Goal: Transaction & Acquisition: Purchase product/service

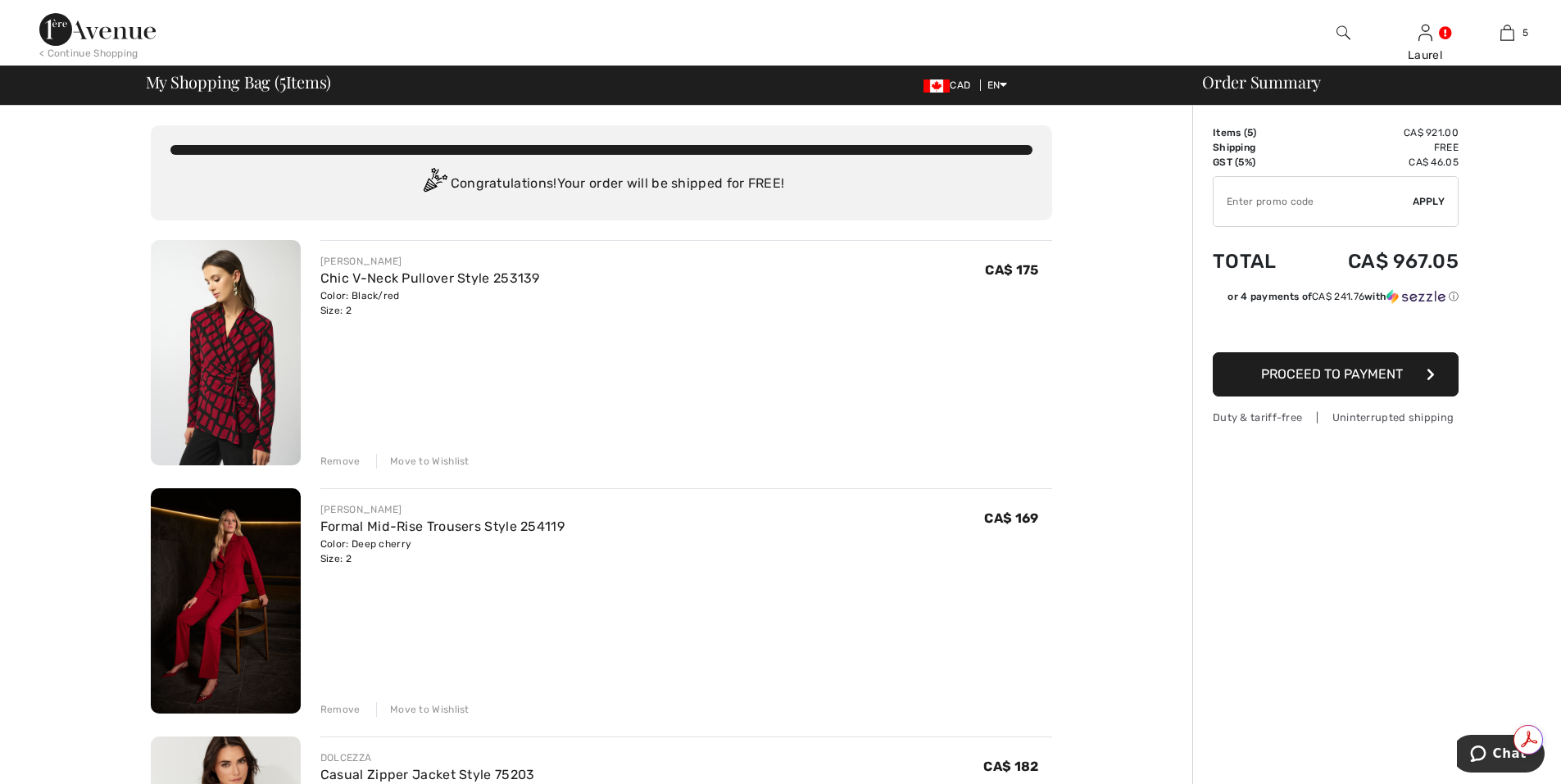
click at [345, 464] on div "Remove" at bounding box center [341, 462] width 41 height 15
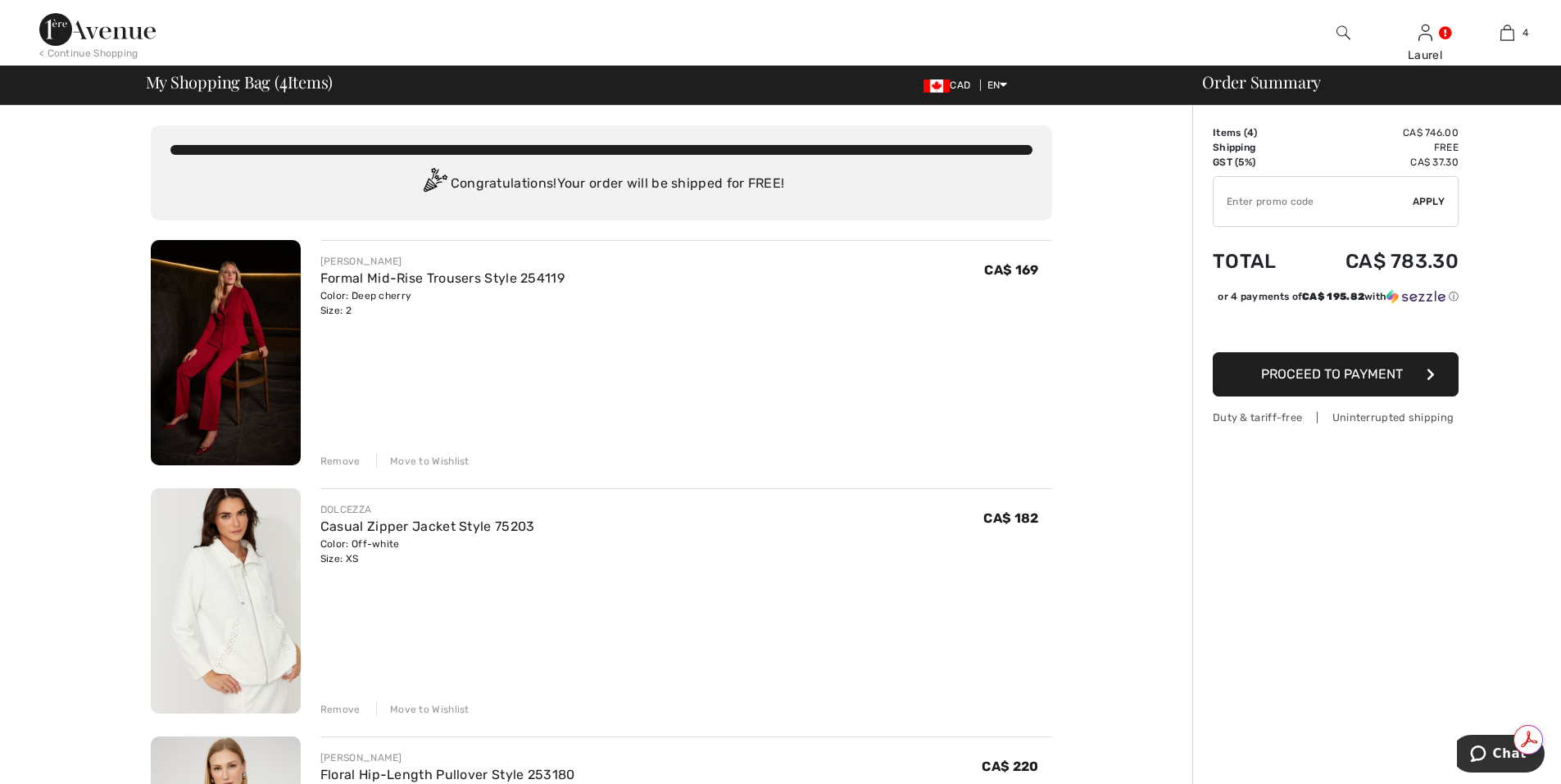
click at [349, 461] on div "Remove" at bounding box center [341, 462] width 41 height 15
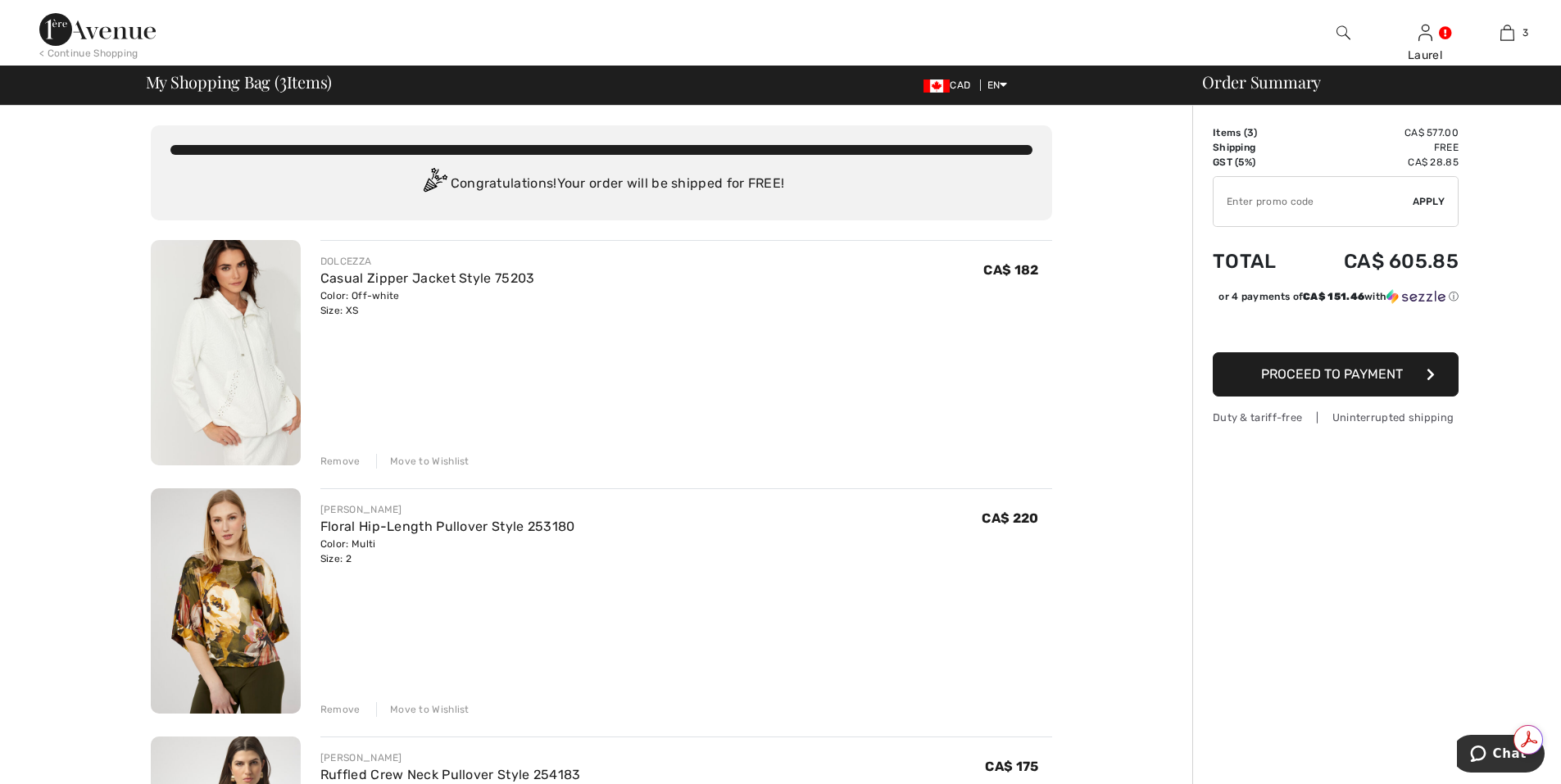
click at [344, 465] on div "Remove" at bounding box center [341, 462] width 41 height 15
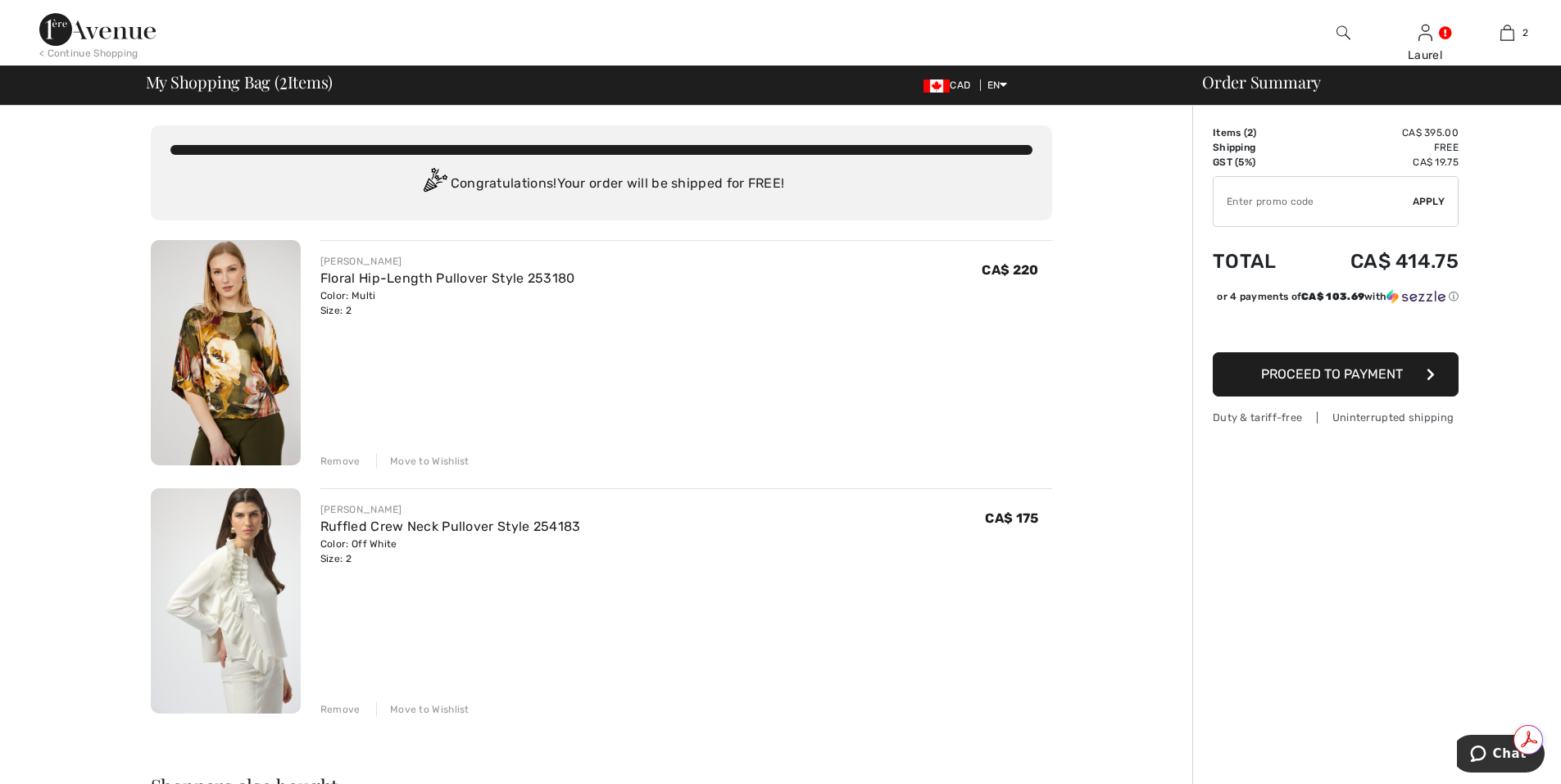
click at [334, 463] on div "Remove" at bounding box center [341, 462] width 41 height 15
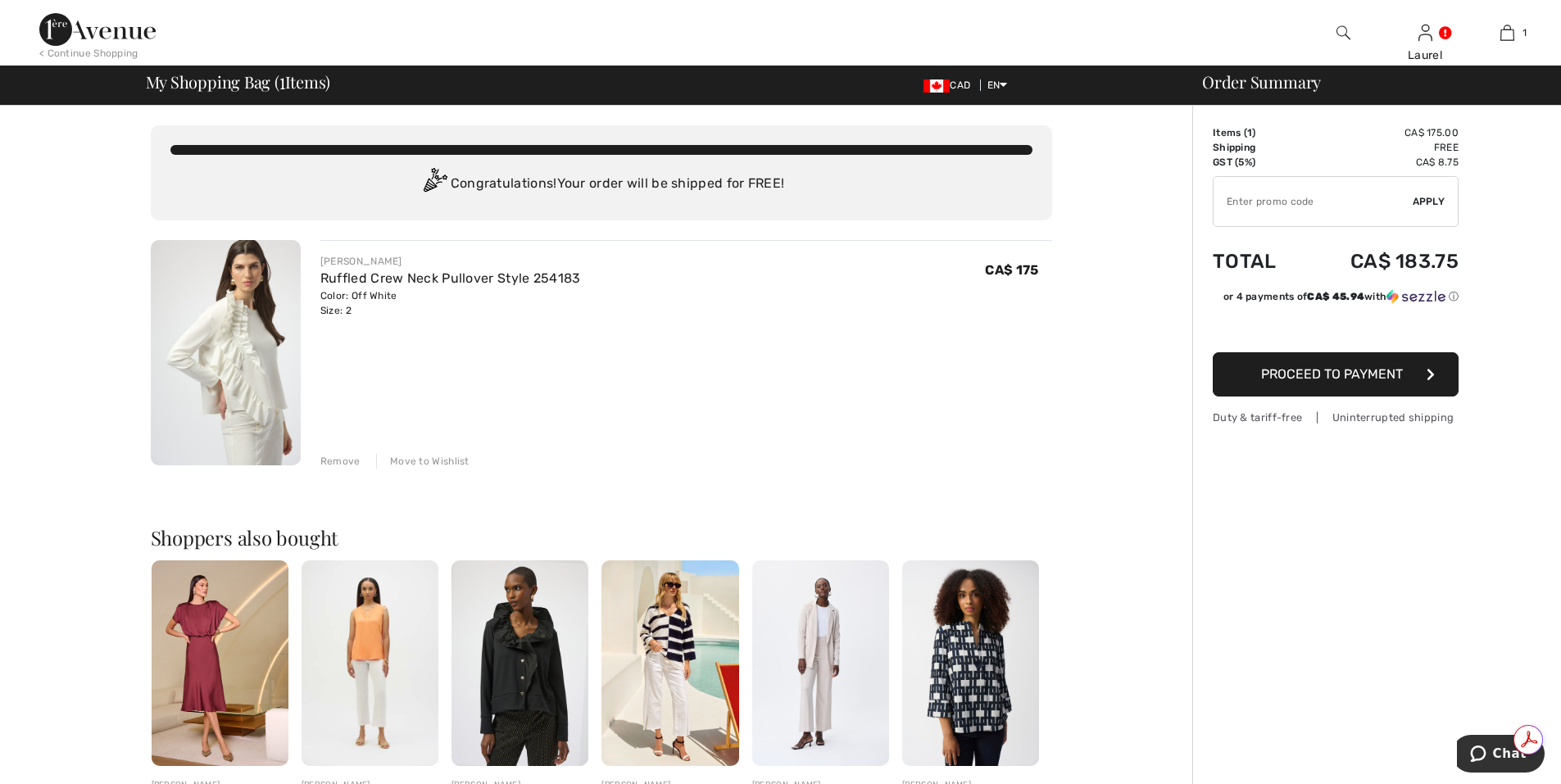
click at [1353, 377] on span "Proceed to Payment" at bounding box center [1332, 374] width 142 height 16
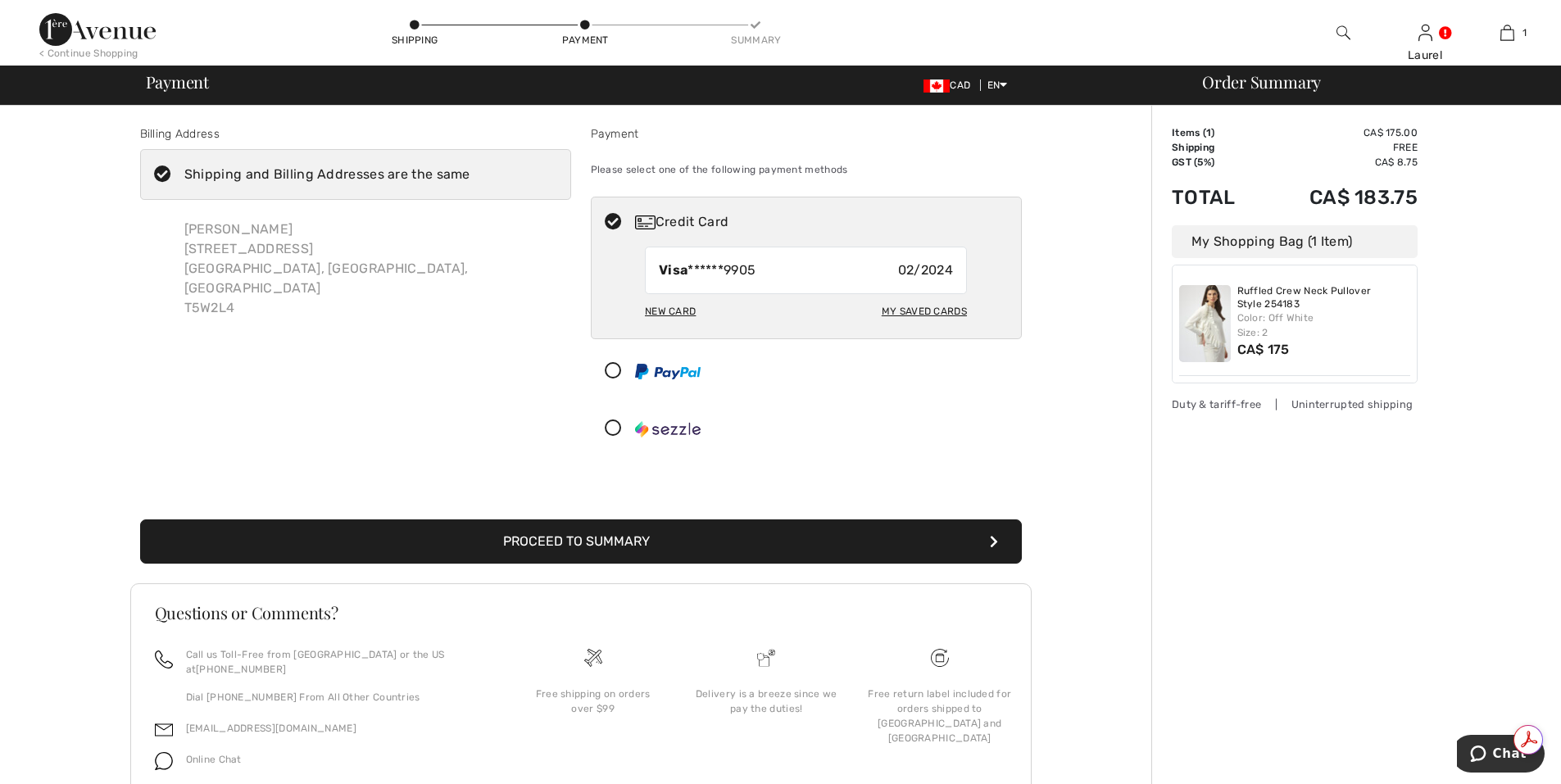
click at [949, 316] on div "My Saved Cards" at bounding box center [924, 311] width 86 height 28
radio input "true"
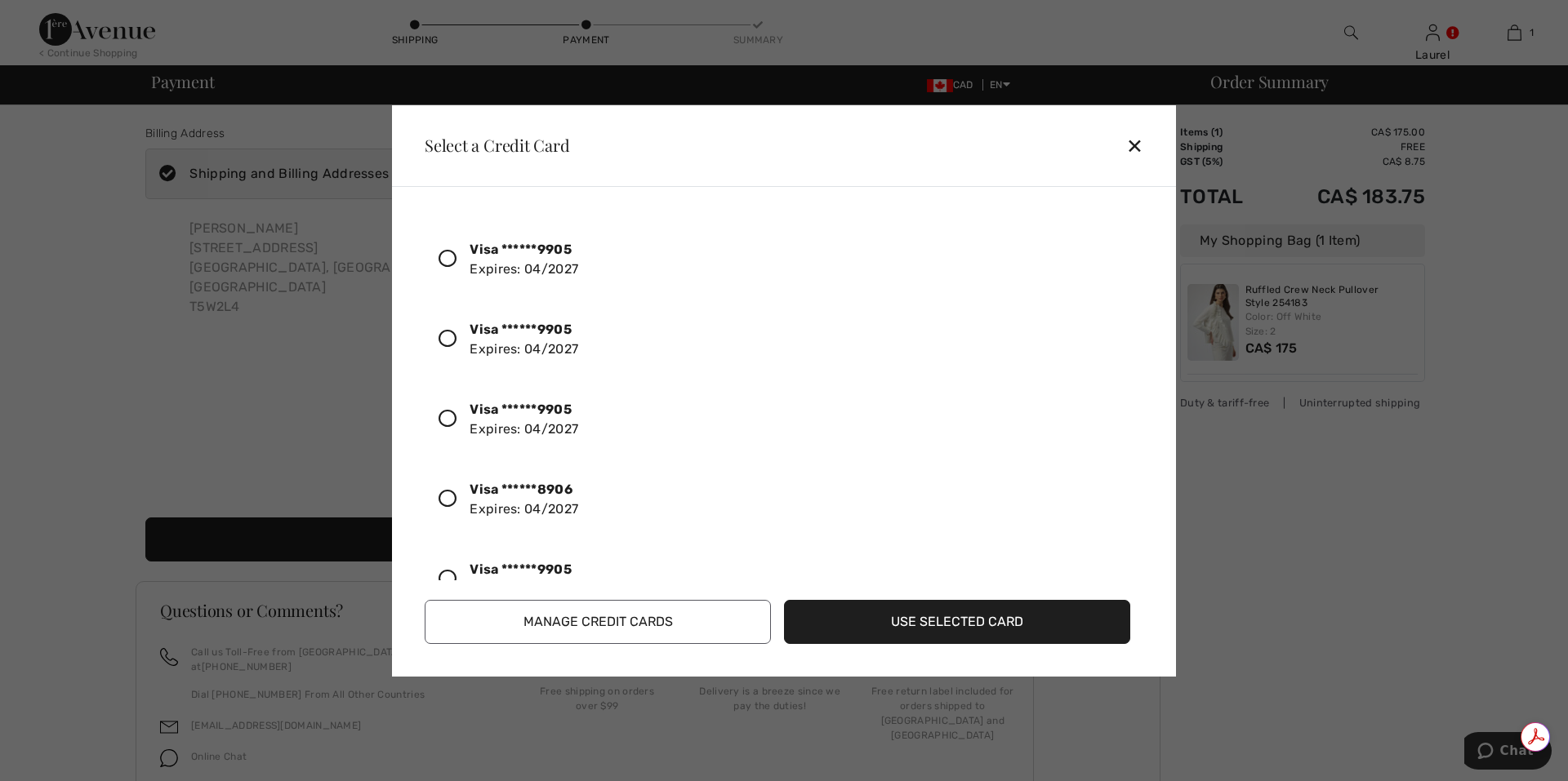
click at [498, 271] on div "Visa ******9905 Expires: 04/2027" at bounding box center [523, 260] width 108 height 39
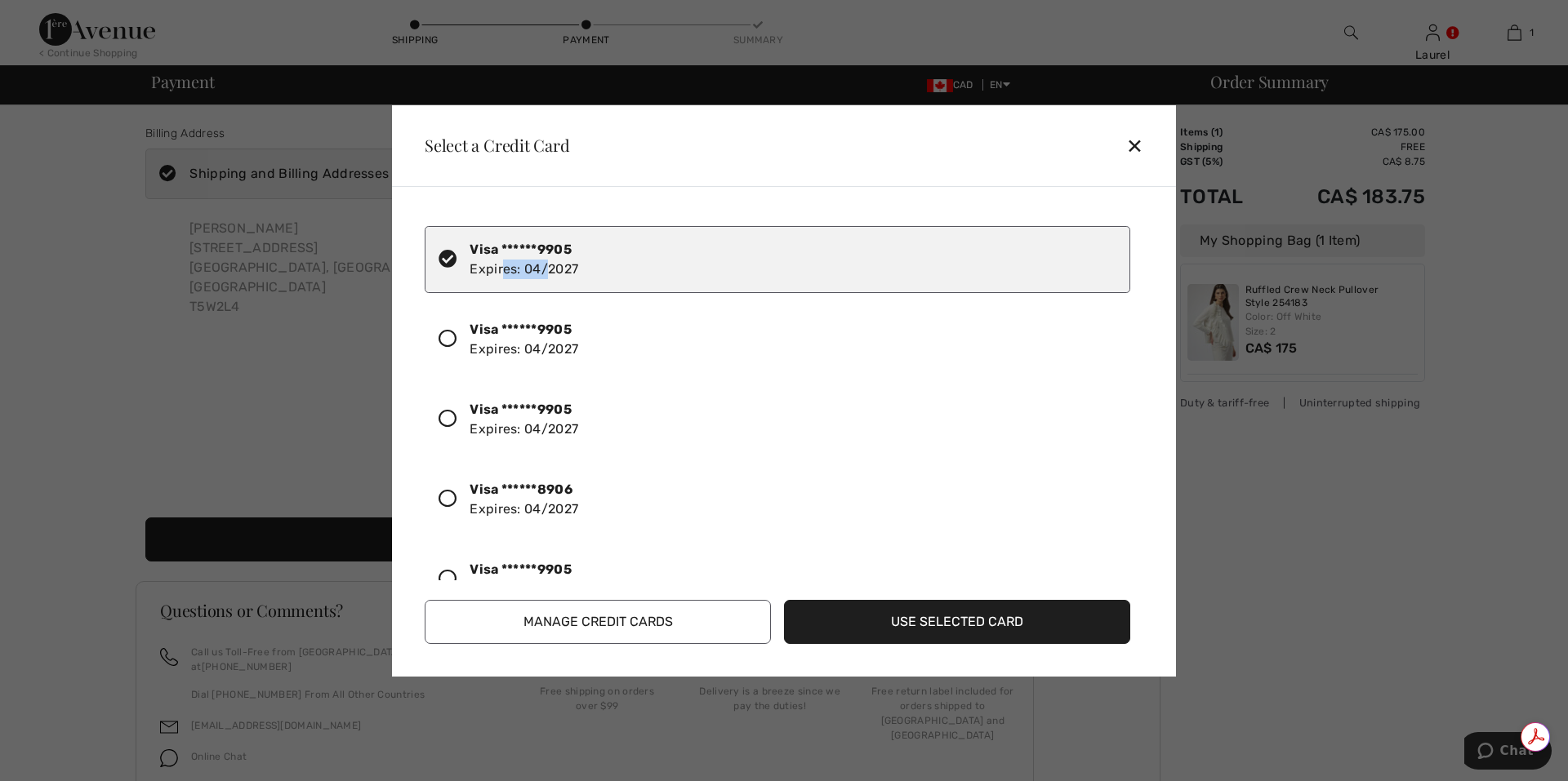
click at [498, 271] on div "Visa ******9905 Expires: 04/2027" at bounding box center [523, 260] width 108 height 39
click at [920, 625] on button "Use Selected Card" at bounding box center [957, 622] width 346 height 44
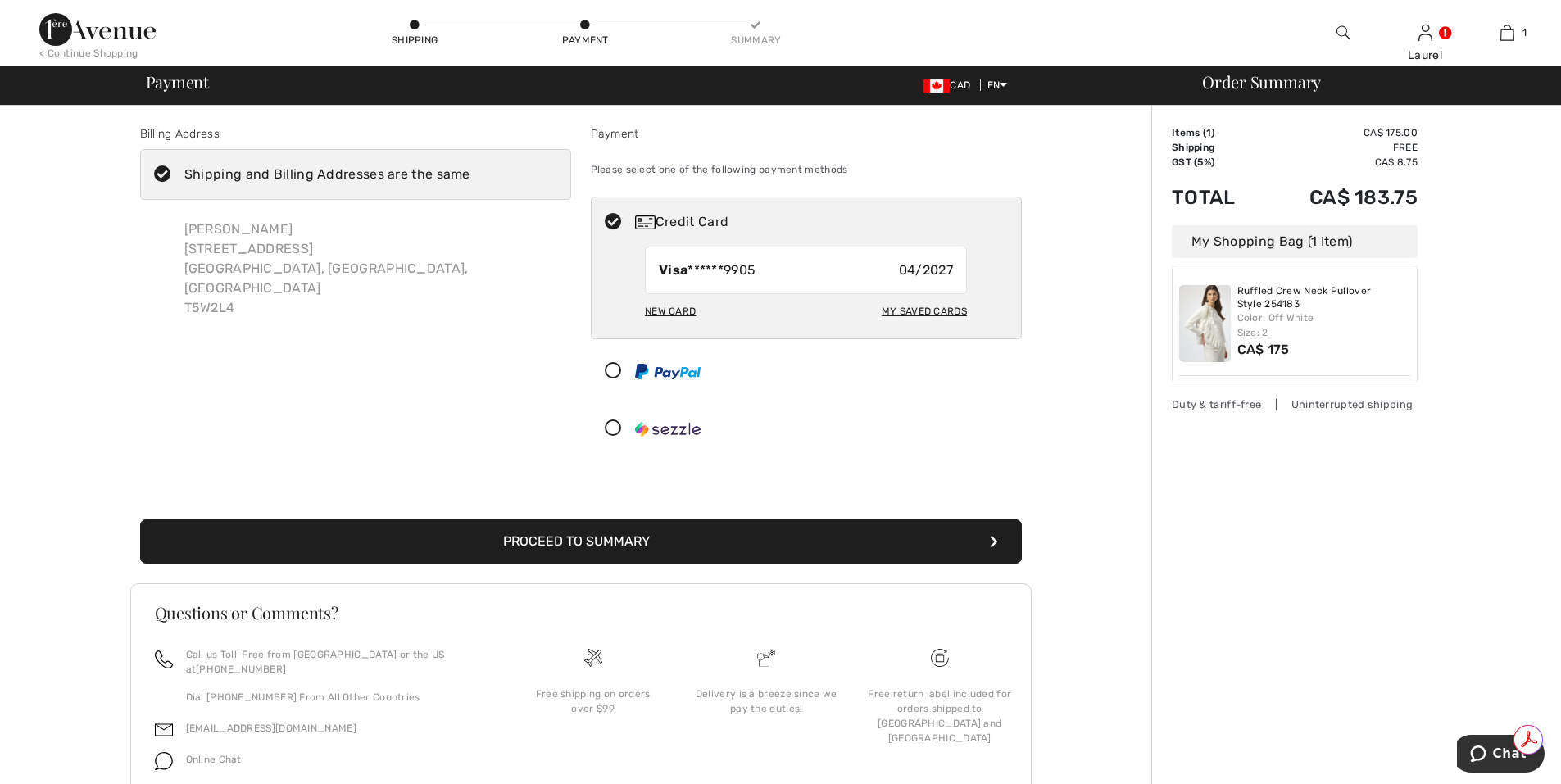
click at [807, 548] on button "Proceed to Summary" at bounding box center [581, 542] width 882 height 44
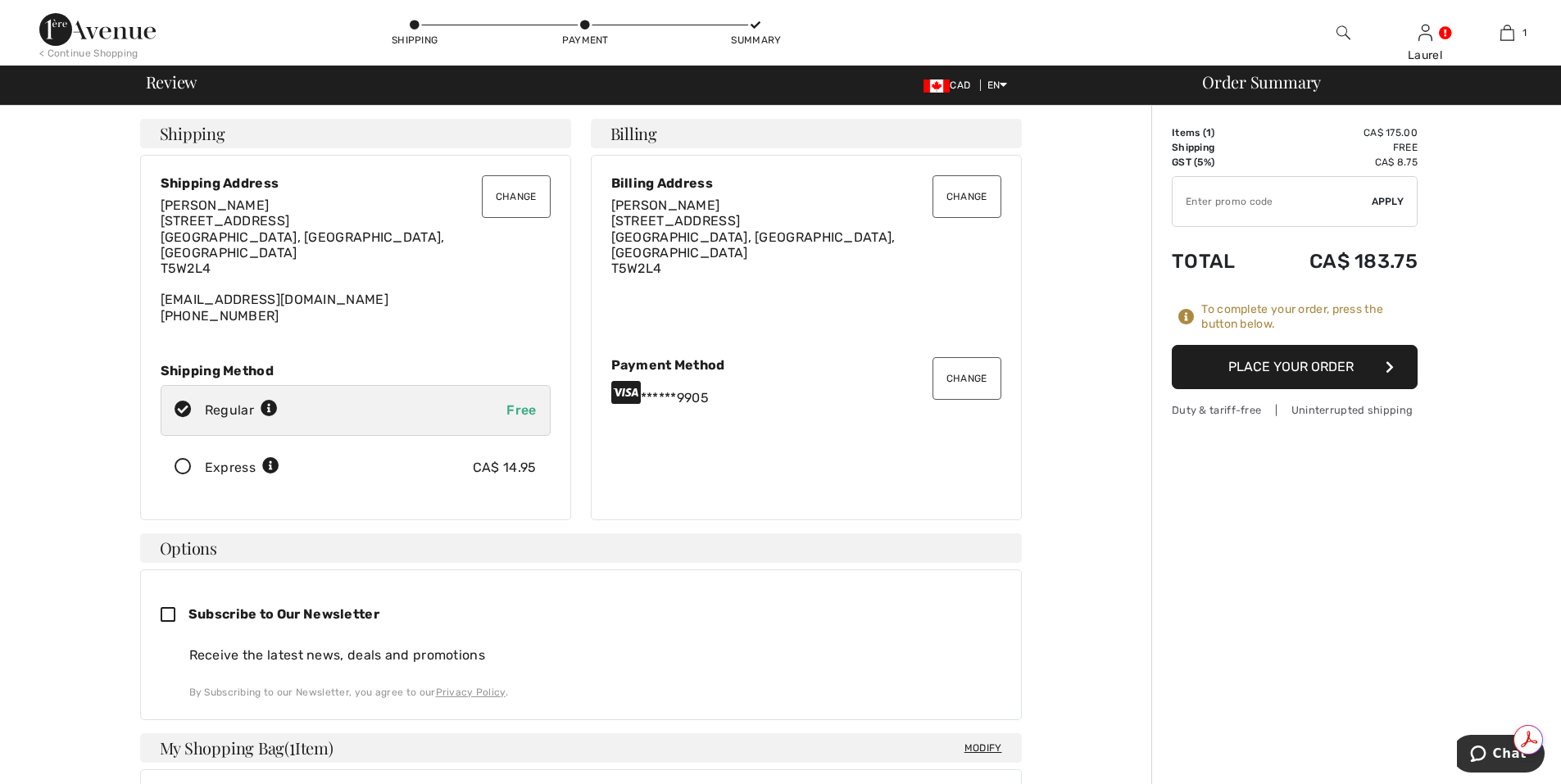
click at [1343, 372] on button "Place Your Order" at bounding box center [1295, 367] width 246 height 44
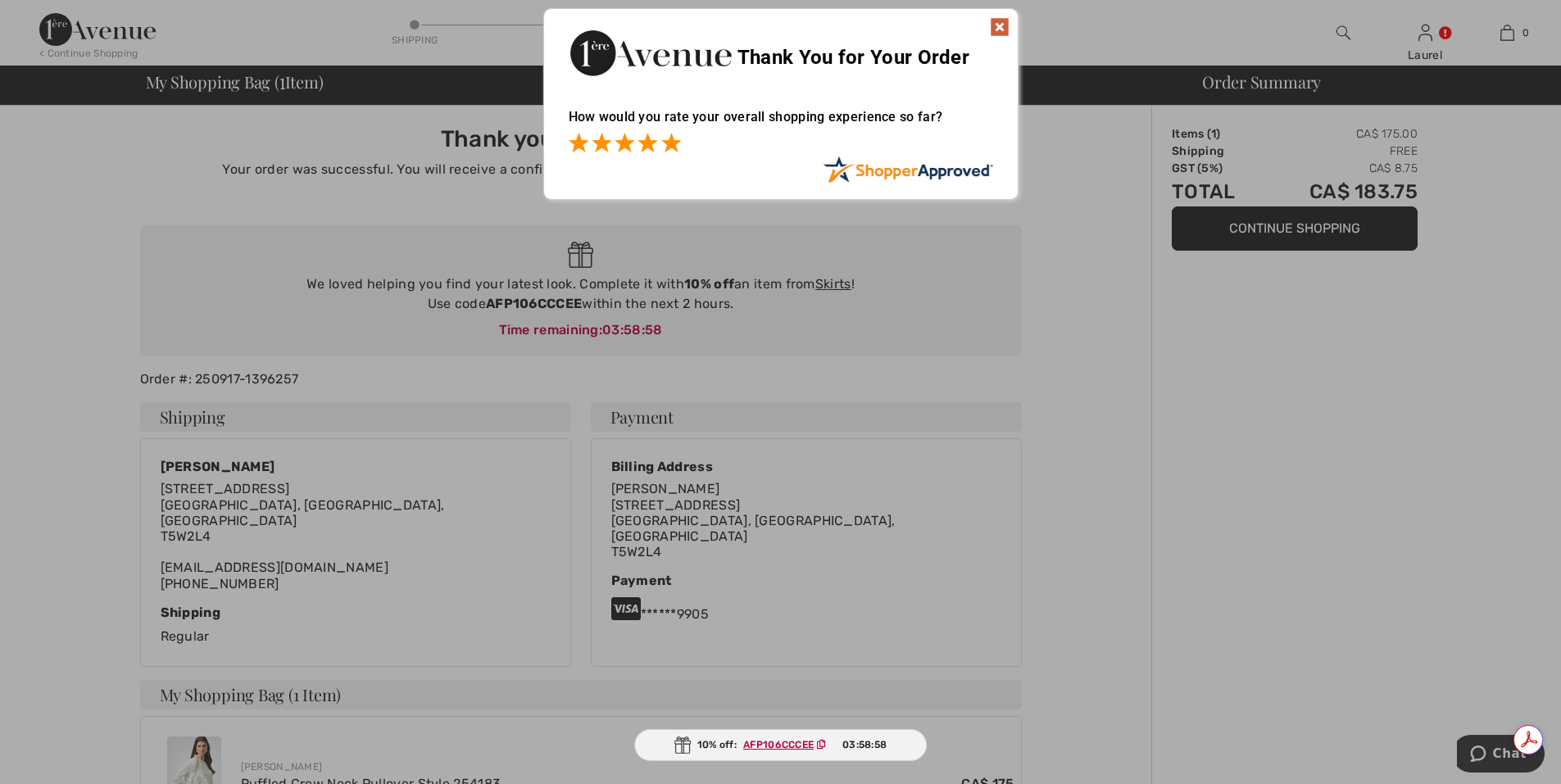
click at [672, 151] on span at bounding box center [671, 142] width 19 height 19
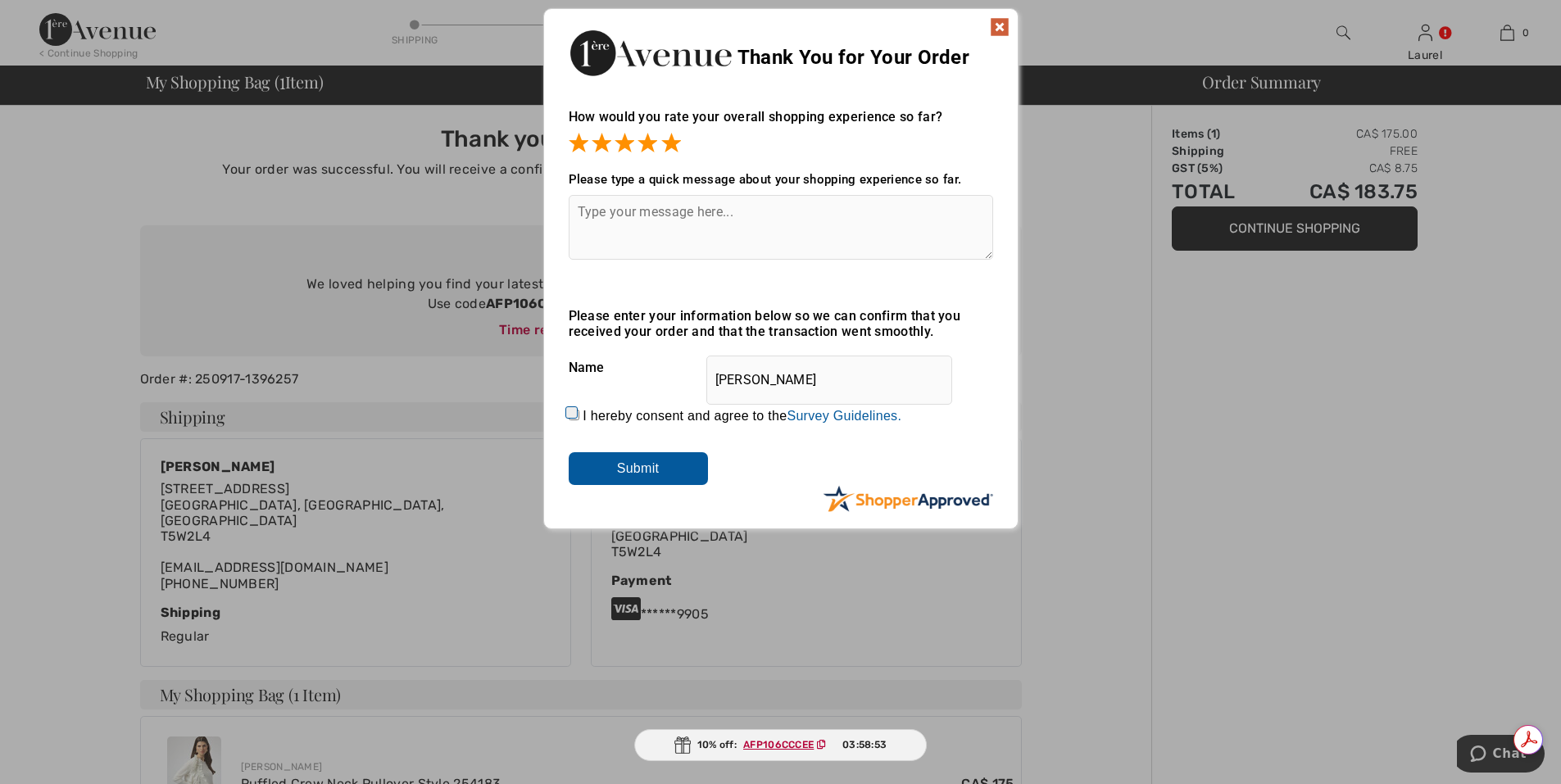
click at [571, 413] on input "I hereby consent and agree to the By submitting a review, you grant permission …" at bounding box center [574, 415] width 11 height 11
checkbox input "true"
click at [632, 470] on input "Submit" at bounding box center [638, 469] width 139 height 33
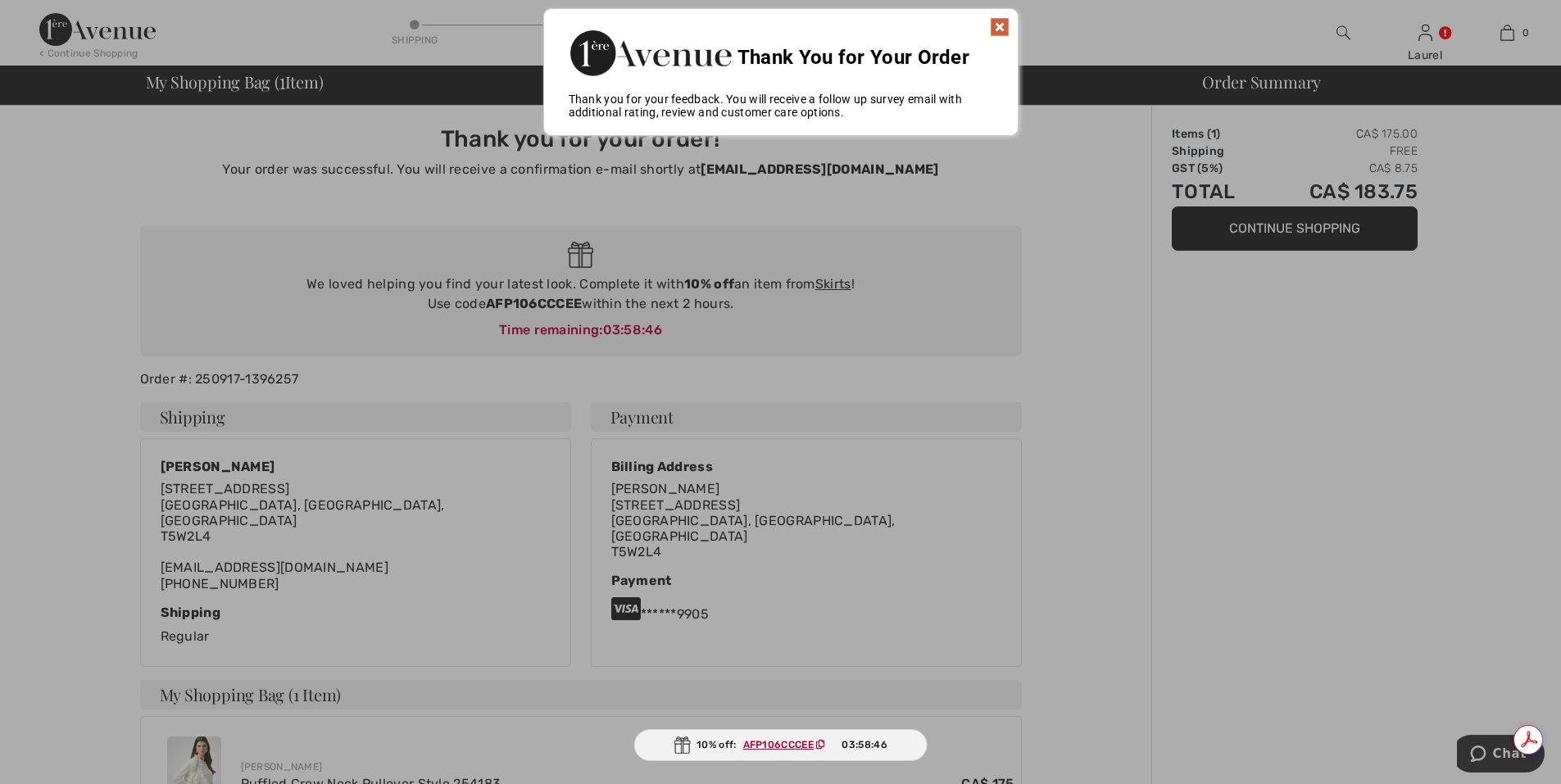
click at [994, 24] on img at bounding box center [999, 27] width 19 height 19
